Goal: Task Accomplishment & Management: Use online tool/utility

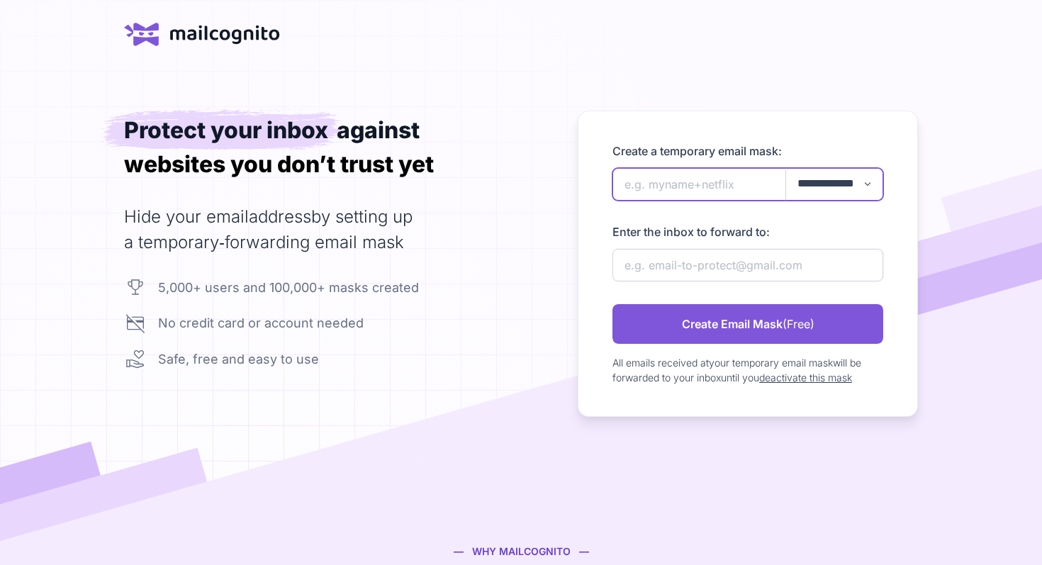
click at [676, 179] on input "newAlias" at bounding box center [747, 184] width 271 height 33
type input "q"
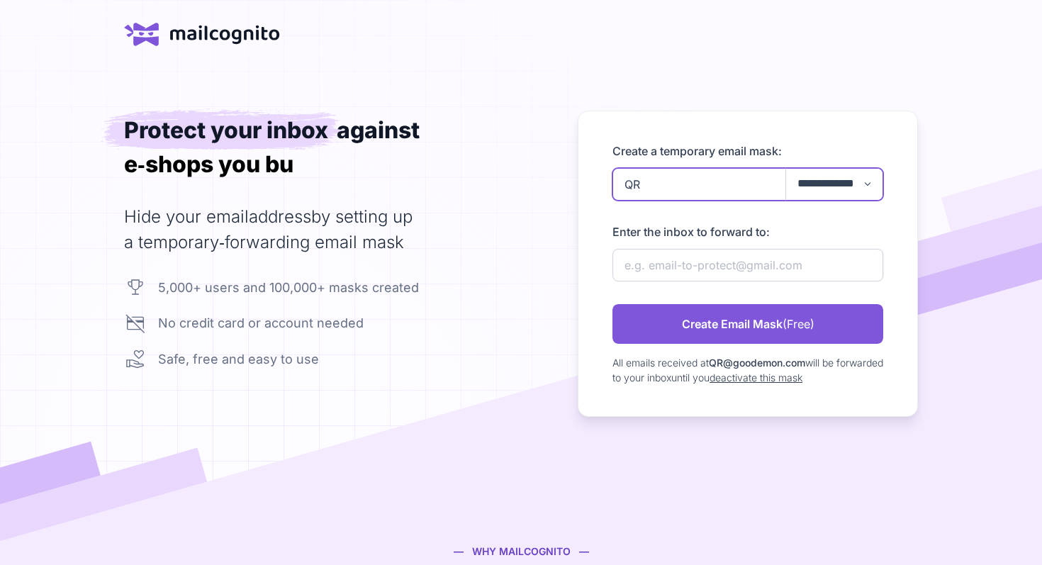
type input "Q"
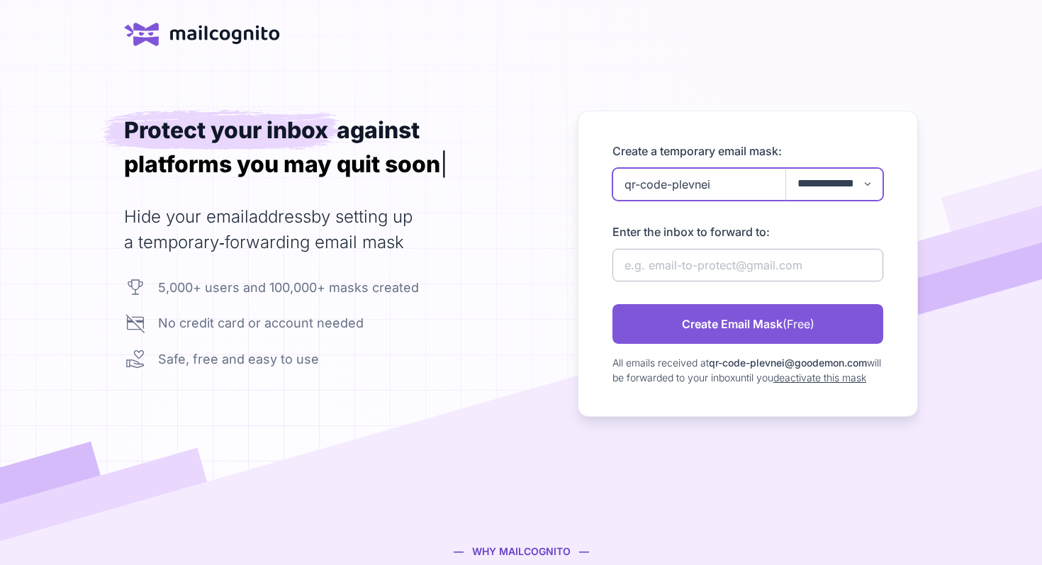
type input "qr-code-plevnei"
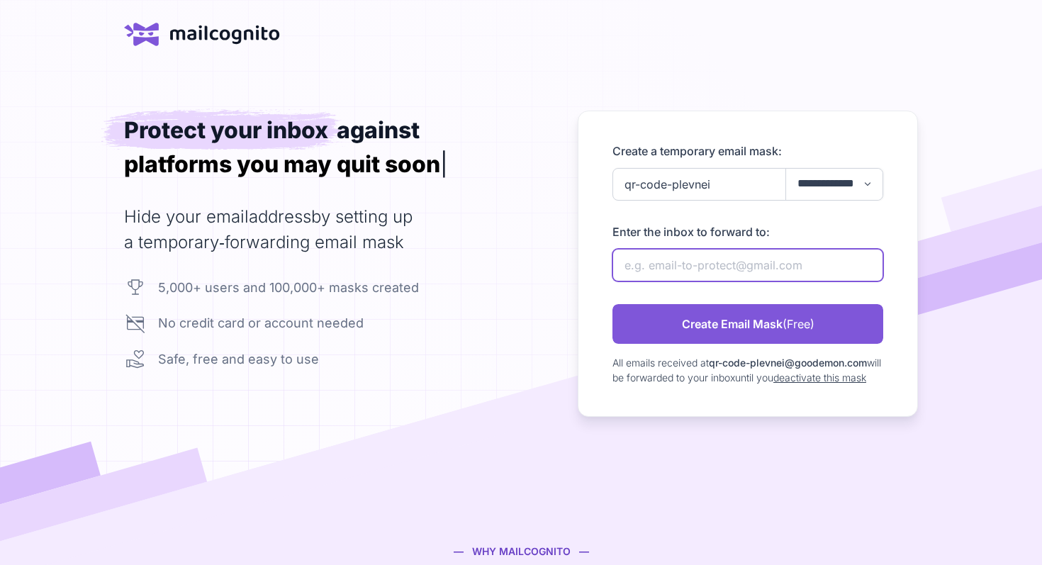
click at [665, 277] on input "newAlias" at bounding box center [747, 265] width 271 height 33
type input "thibaut.yor@gmail.com"
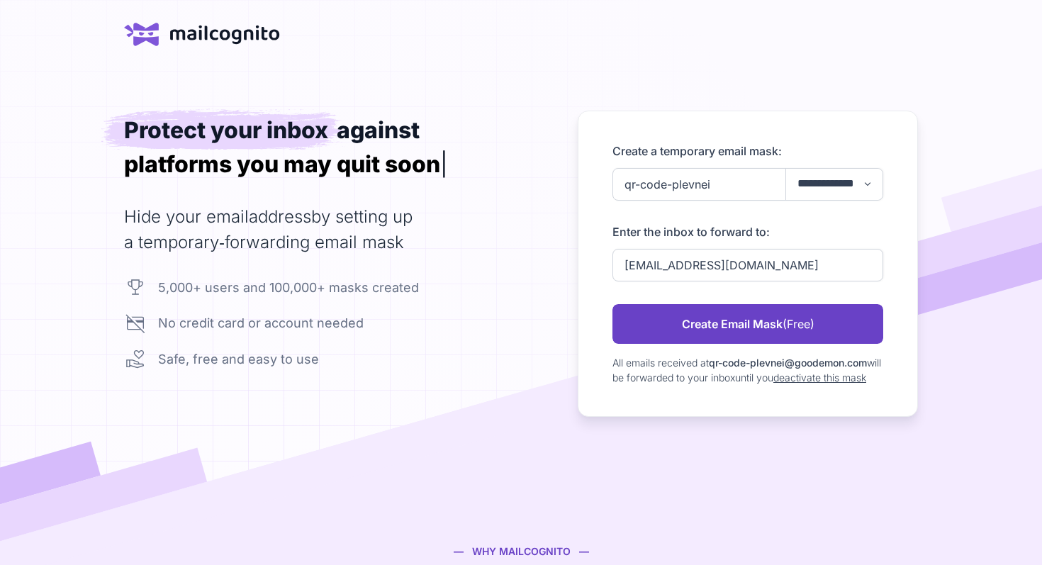
click at [684, 325] on link "Create Email Mask (Free)" at bounding box center [747, 324] width 271 height 40
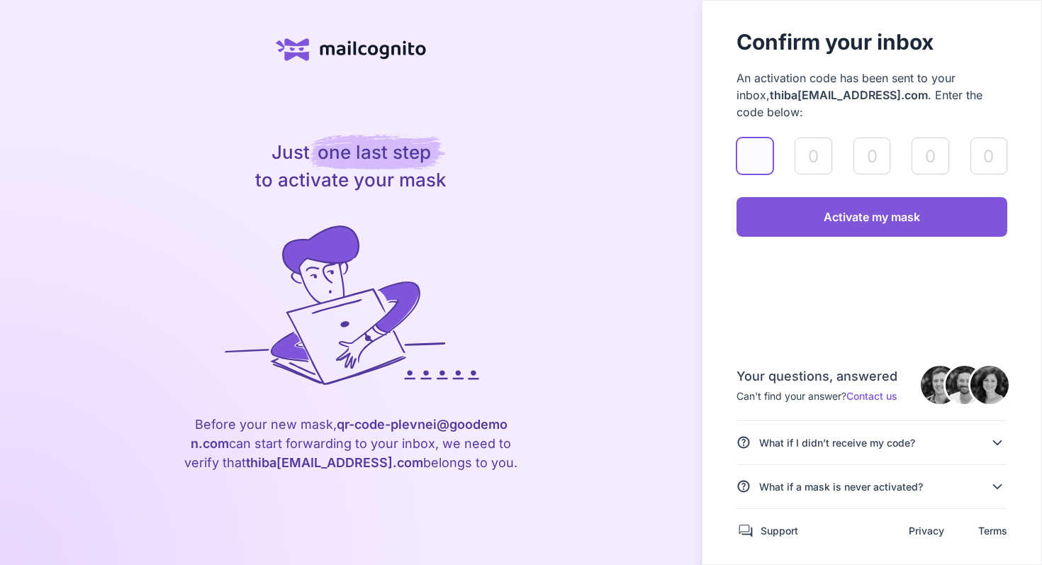
click at [764, 137] on input "validateAlias" at bounding box center [754, 155] width 37 height 37
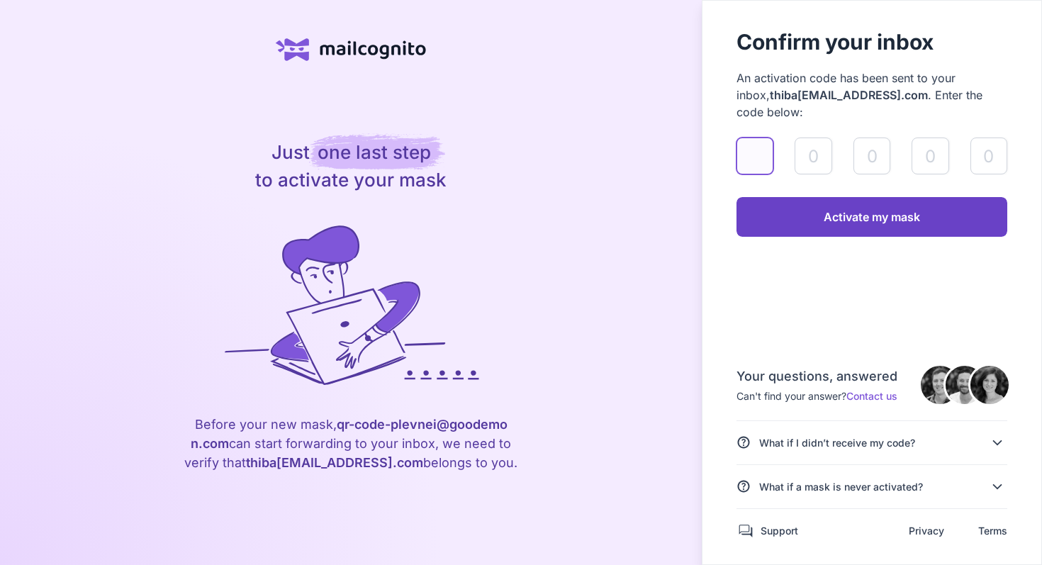
paste input "2"
type input "2"
type input "9"
type input "3"
type input "7"
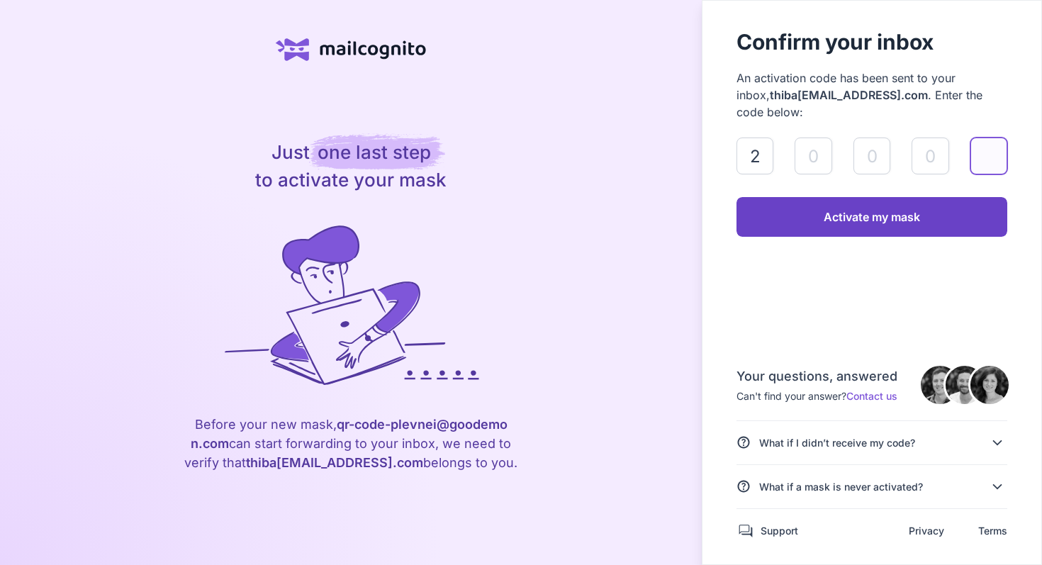
type input "8"
click at [813, 197] on link "Activate my mask" at bounding box center [871, 217] width 271 height 40
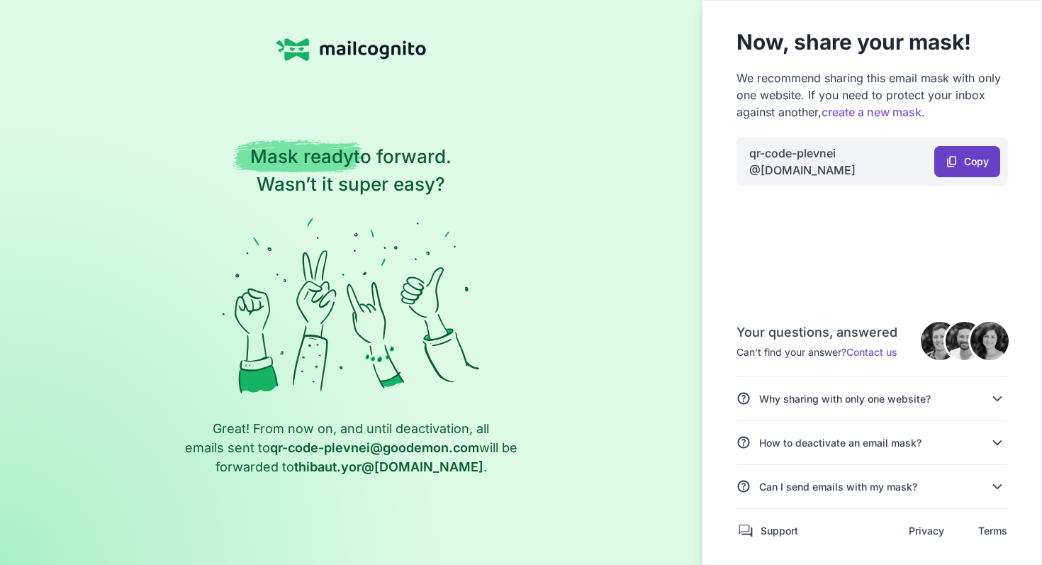
click at [971, 159] on span "Copy" at bounding box center [976, 161] width 25 height 9
